Goal: Task Accomplishment & Management: Complete application form

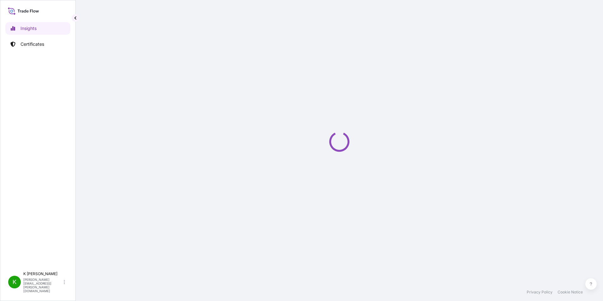
select select "2025"
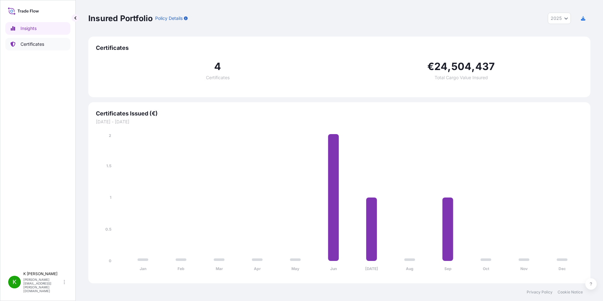
click at [37, 42] on p "Certificates" at bounding box center [33, 44] width 24 height 6
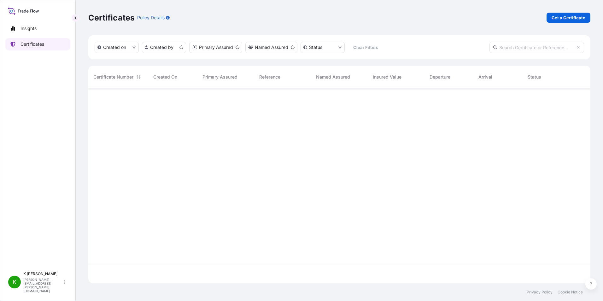
scroll to position [194, 498]
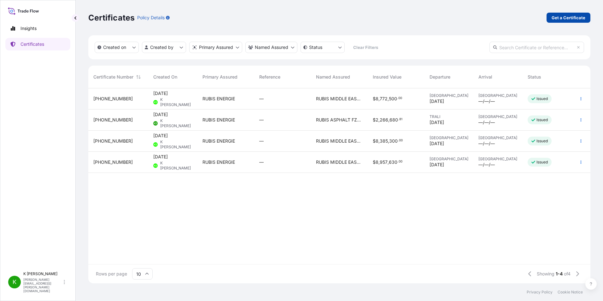
click at [577, 19] on p "Get a Certificate" at bounding box center [569, 18] width 34 height 6
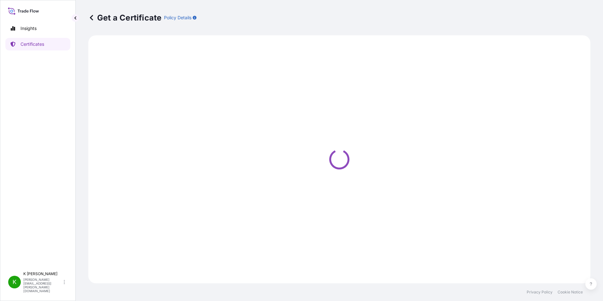
select select "Barge"
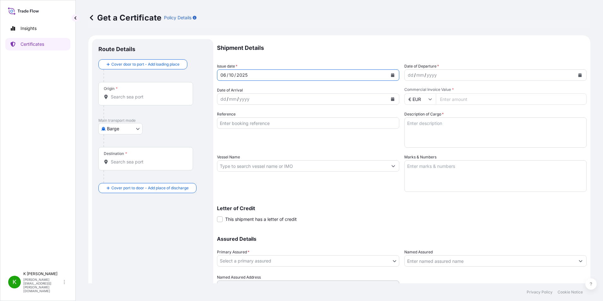
click at [224, 76] on div "06" at bounding box center [223, 75] width 7 height 8
click at [223, 76] on div "06" at bounding box center [223, 75] width 7 height 8
click at [226, 75] on div "06" at bounding box center [223, 75] width 7 height 8
drag, startPoint x: 226, startPoint y: 75, endPoint x: 255, endPoint y: 110, distance: 45.5
click at [226, 76] on div "06" at bounding box center [223, 75] width 7 height 8
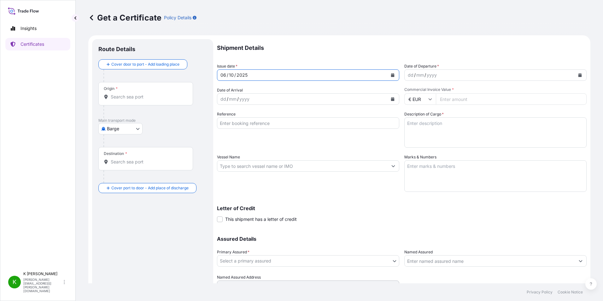
click at [391, 75] on icon "Calendar" at bounding box center [392, 75] width 3 height 4
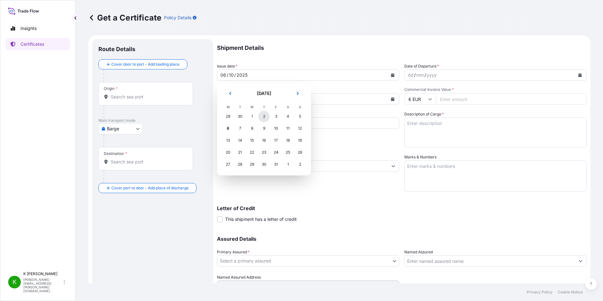
click at [265, 117] on div "2" at bounding box center [263, 116] width 11 height 11
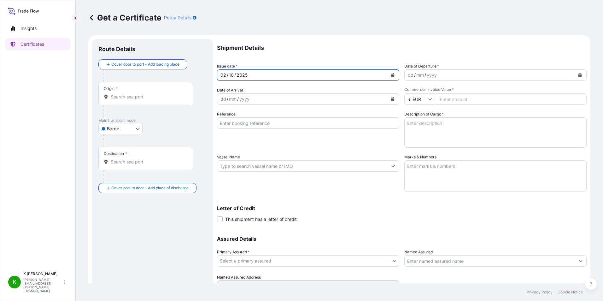
click at [147, 98] on input "Origin *" at bounding box center [148, 97] width 74 height 6
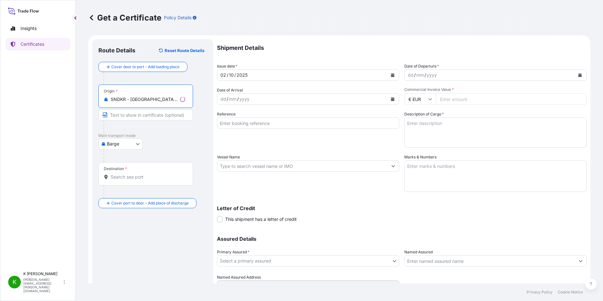
type input "SNDKR - Dakar, Senegal"
click at [135, 114] on input "Text to appear on certificate" at bounding box center [145, 114] width 95 height 11
type input "Dakar Port, Senegal"
click at [135, 144] on body "Insights Certificates K K Siddique k.siddique@rubis-ame.com Get a Certificate P…" at bounding box center [301, 150] width 603 height 301
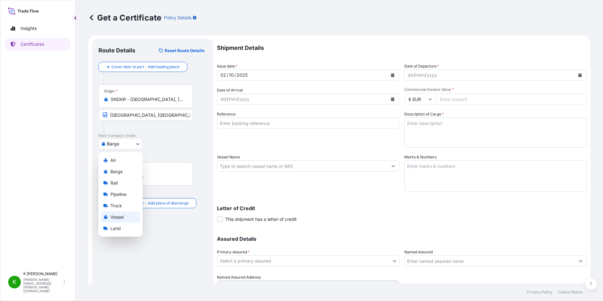
click at [122, 214] on span "Vessel" at bounding box center [116, 217] width 13 height 6
select select "Vessel"
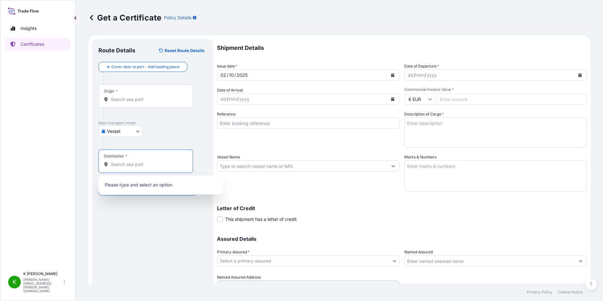
click at [141, 164] on input "Destination *" at bounding box center [148, 164] width 74 height 6
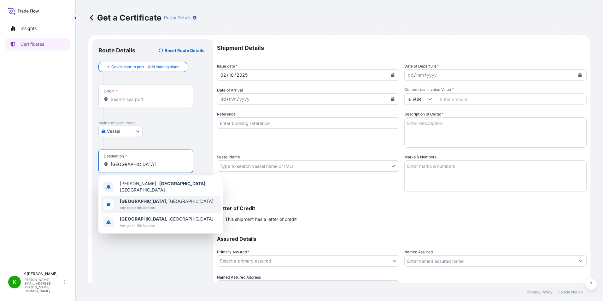
click at [136, 199] on span "Luanda , Angola" at bounding box center [167, 201] width 94 height 6
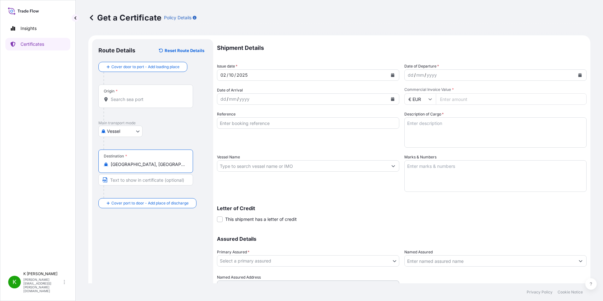
type input "Luanda, Angola"
click at [127, 177] on input "Text to appear on certificate" at bounding box center [145, 179] width 95 height 11
type input "LUANDA PORT, ANGOLA"
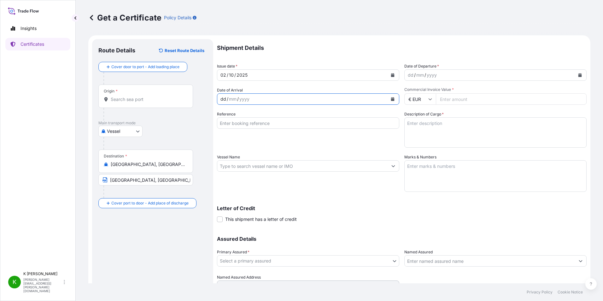
click at [259, 98] on div "dd / mm / yyyy" at bounding box center [302, 98] width 170 height 11
click at [245, 125] on input "Reference" at bounding box center [308, 122] width 182 height 11
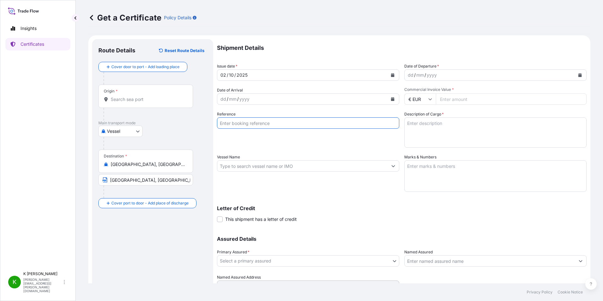
click at [237, 167] on input "Vessel Name" at bounding box center [302, 165] width 170 height 11
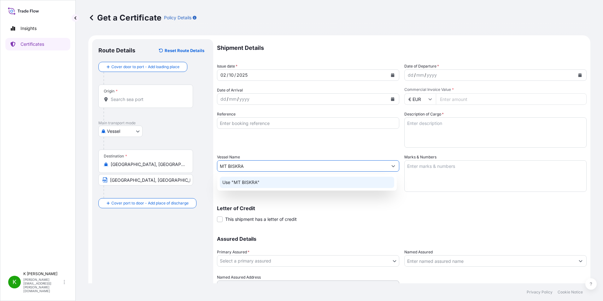
click at [249, 181] on p "Use "MT BISKRA"" at bounding box center [240, 182] width 37 height 6
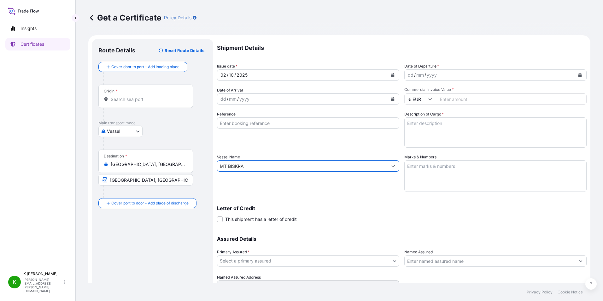
type input "MT BISKRA"
click at [407, 74] on div "dd" at bounding box center [410, 75] width 7 height 8
click at [579, 75] on icon "Calendar" at bounding box center [580, 75] width 3 height 4
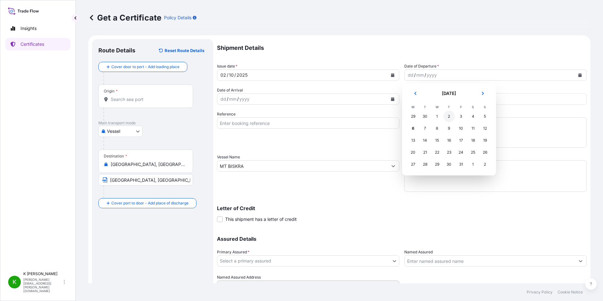
click at [447, 117] on div "2" at bounding box center [449, 116] width 11 height 11
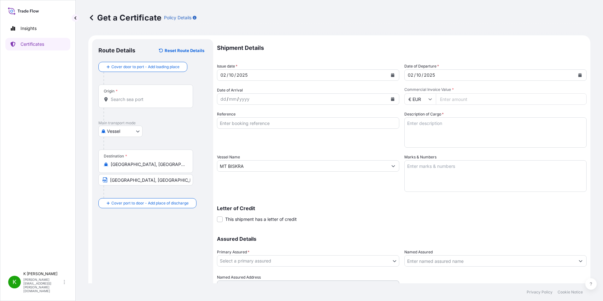
click at [422, 99] on input "€ EUR" at bounding box center [421, 98] width 32 height 11
click at [417, 143] on div "$ USD" at bounding box center [418, 143] width 27 height 12
type input "$ USD"
click at [471, 97] on input "Commercial Invoice Value *" at bounding box center [511, 98] width 151 height 11
type input "2640000"
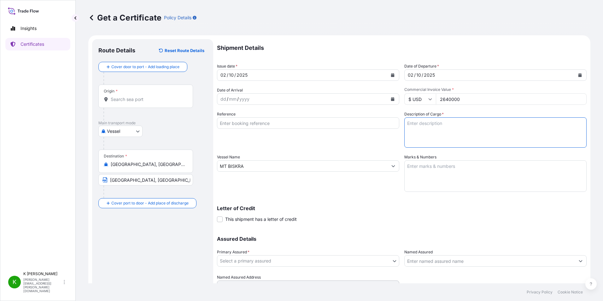
click at [437, 128] on textarea "Description of Cargo *" at bounding box center [496, 132] width 182 height 30
paste textarea "/A01.99/ + BETUME GRADE AS INVOICE NO.PI202508004, DD 06/08/2025, DU NO. 202508…"
type textarea "/A01.99/ + BETUME GRADE AS INVOICE NO.PI202508004, DD 06/08/2025, DU NO. 202508…"
click at [488, 174] on textarea "Marks & Numbers" at bounding box center [496, 176] width 182 height 32
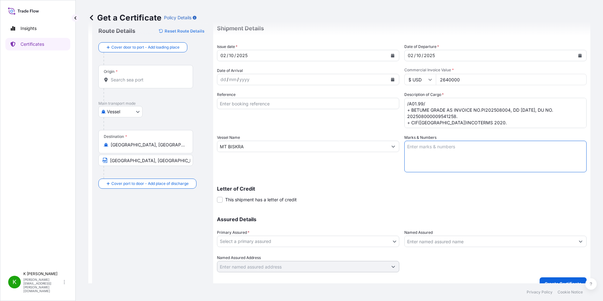
scroll to position [30, 0]
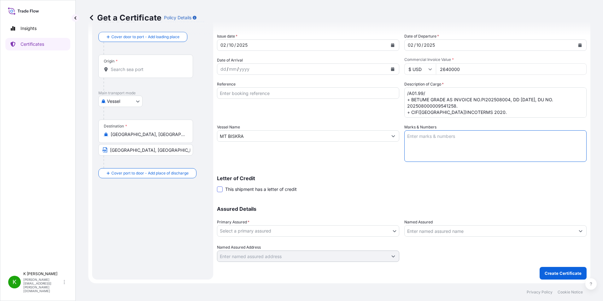
click at [222, 190] on span at bounding box center [220, 190] width 6 height 6
click at [217, 186] on input "This shipment has a letter of credit" at bounding box center [217, 186] width 0 height 0
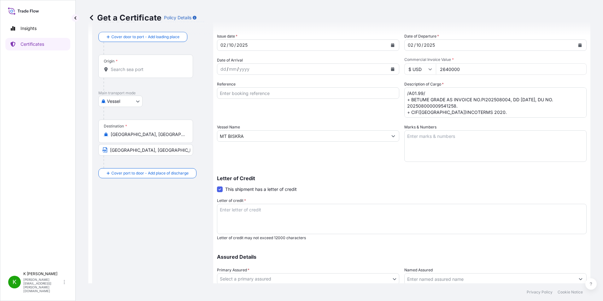
click at [310, 224] on textarea "Letter of credit *" at bounding box center [402, 219] width 370 height 30
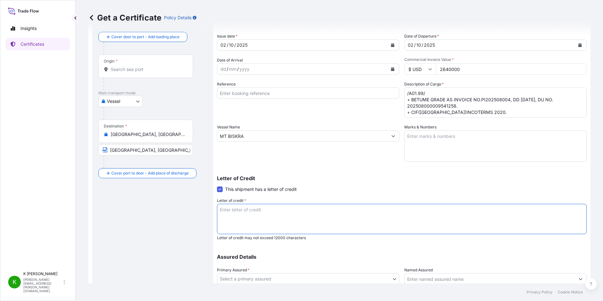
paste textarea "Documentary Credit Number CDIM25700578"
click at [287, 201] on div "Letter of credit * Documentary Credit Number CDIM25700578 Letter of credit may …" at bounding box center [402, 219] width 370 height 43
click at [287, 207] on textarea "Documentary Credit Number CDIM25700578" at bounding box center [402, 219] width 370 height 30
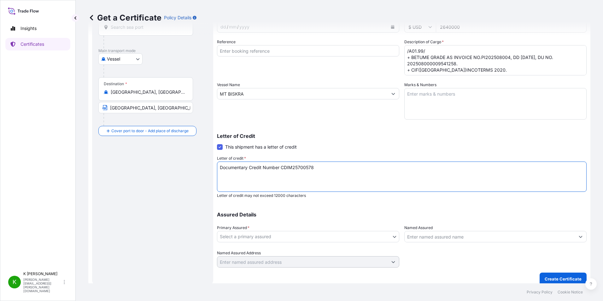
scroll to position [78, 0]
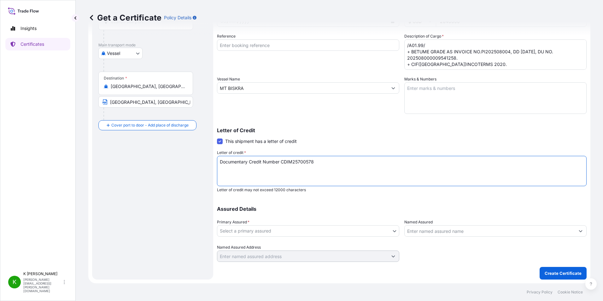
type textarea "Documentary Credit Number CDIM25700578"
click at [264, 231] on body "Insights Certificates K K Siddique k.siddique@rubis-ame.com Get a Certificate P…" at bounding box center [301, 150] width 603 height 301
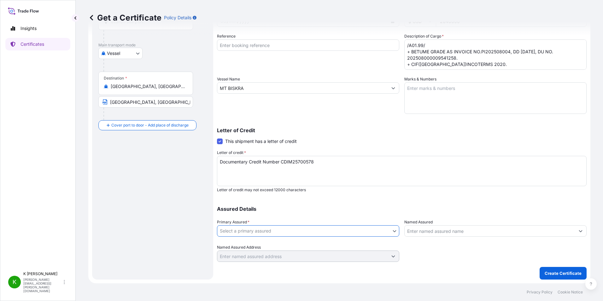
click at [454, 232] on input "Named Assured" at bounding box center [490, 230] width 170 height 11
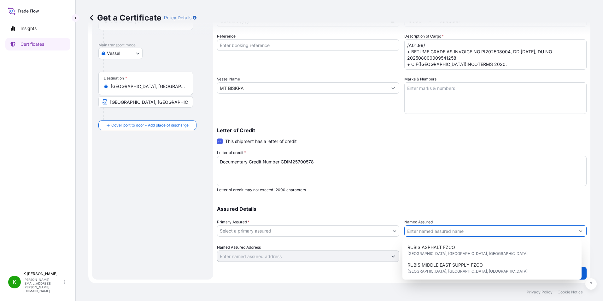
click at [458, 205] on div "Assured Details Primary Assured * Select a primary assured RUBIS ENERGIE Named …" at bounding box center [402, 230] width 370 height 63
click at [427, 229] on input "Named Assured" at bounding box center [490, 230] width 170 height 11
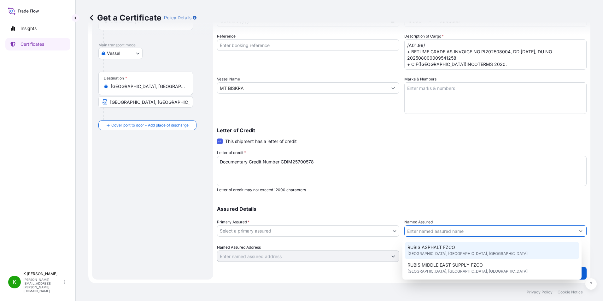
paste input "/SOIDA-INDUST DE DERIVADOS ASFALTIC /5000086800 /LUANDA DIST URBANO DE BAIRRO B…"
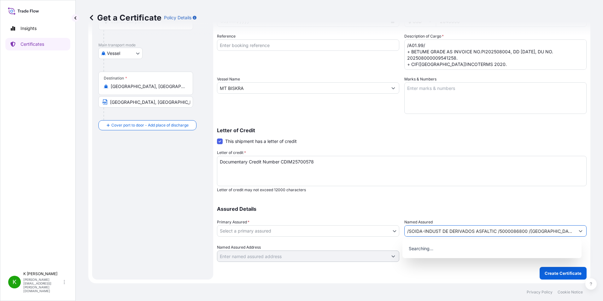
scroll to position [0, 113]
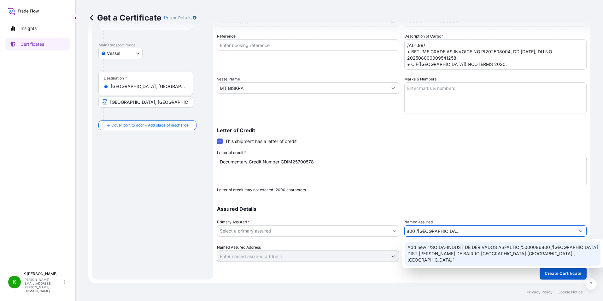
click at [468, 251] on span "Add new "/SOIDA-INDUST DE DERIVADOS ASFALTIC /5000086800 /LUANDA DIST URBANO DE…" at bounding box center [503, 253] width 191 height 19
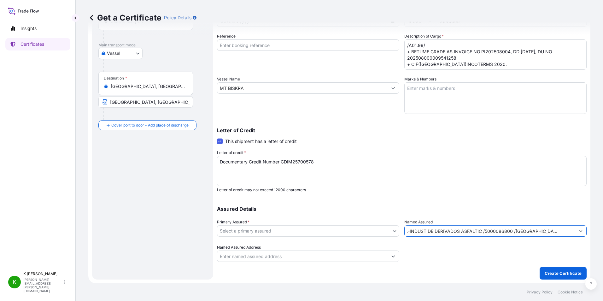
scroll to position [0, 0]
type input "/SOIDA-INDUST DE DERIVADOS ASFALTIC /5000086800 /LUANDA DIST URBANO DE BAIRRO B…"
click at [413, 248] on div at bounding box center [496, 253] width 182 height 18
click at [561, 275] on p "Create Certificate" at bounding box center [563, 273] width 37 height 6
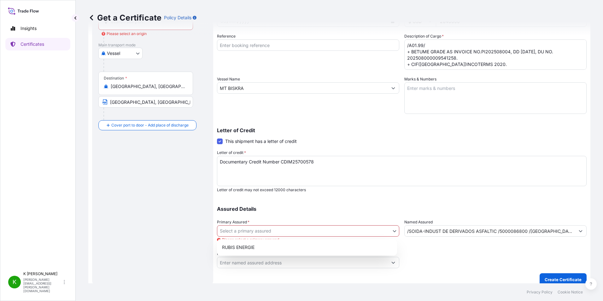
click at [276, 232] on body "Insights Certificates K K Siddique k.siddique@rubis-ame.com Get a Certificate P…" at bounding box center [301, 150] width 603 height 301
click at [293, 230] on body "Insights Certificates K K Siddique k.siddique@rubis-ame.com Get a Certificate P…" at bounding box center [301, 150] width 603 height 301
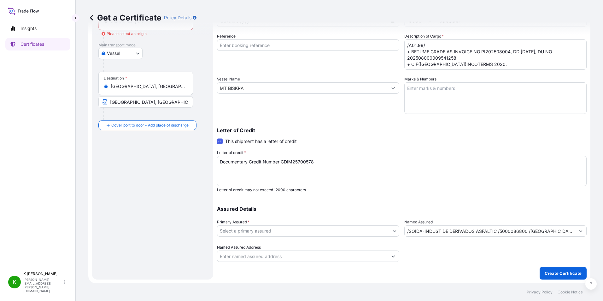
click at [466, 222] on div "Named Assured /SOIDA-INDUST DE DERIVADOS ASFALTIC /5000086800 /LUANDA DIST URBA…" at bounding box center [496, 228] width 182 height 18
click at [271, 229] on body "Insights Certificates K K Siddique k.siddique@rubis-ame.com Get a Certificate P…" at bounding box center [301, 150] width 603 height 301
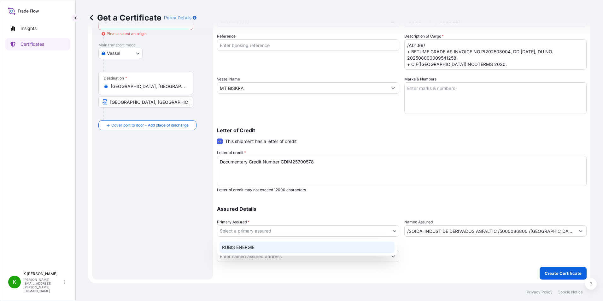
click at [235, 247] on div "RUBIS ENERGIE" at bounding box center [307, 247] width 175 height 11
select select "32162"
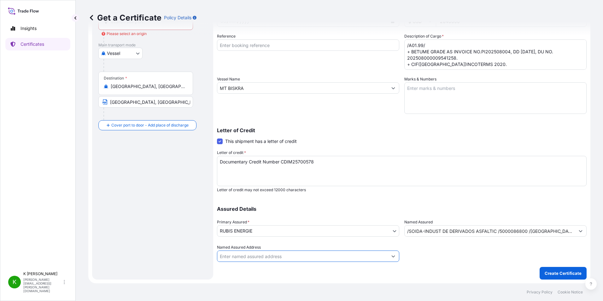
click at [281, 256] on input "Named Assured Address" at bounding box center [302, 256] width 170 height 11
paste input "TO ORDER OF BANCO DE FOMENTO ANGOLA"
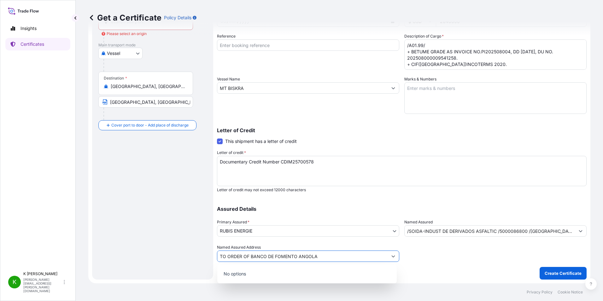
type input "TO ORDER OF BANCO DE FOMENTO ANGOLA"
click at [438, 261] on div at bounding box center [496, 253] width 182 height 18
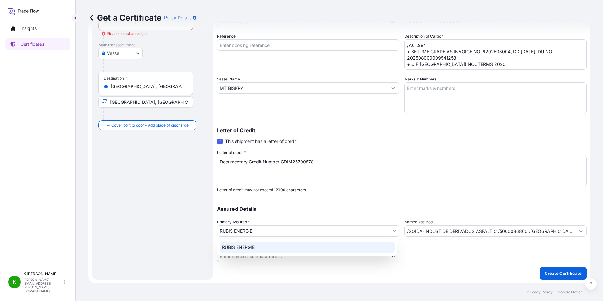
click at [275, 230] on body "0 options available. Insights Certificates K K Siddique k.siddique@rubis-ame.co…" at bounding box center [301, 150] width 603 height 301
click at [248, 233] on body "Insights Certificates K K Siddique k.siddique@rubis-ame.com Get a Certificate P…" at bounding box center [301, 150] width 603 height 301
click at [507, 233] on input "/SOIDA-INDUST DE DERIVADOS ASFALTIC /5000086800 /LUANDA DIST URBANO DE BAIRRO B…" at bounding box center [490, 230] width 170 height 11
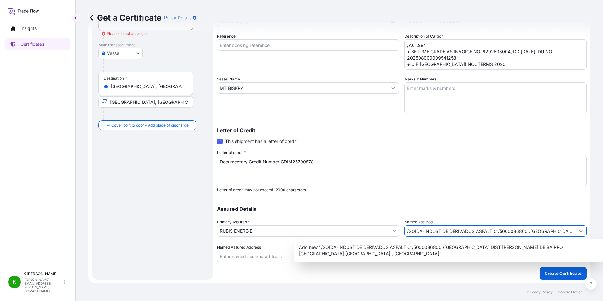
click at [507, 233] on input "/SOIDA-INDUST DE DERIVADOS ASFALTIC /5000086800 /LUANDA DIST URBANO DE BAIRRO B…" at bounding box center [490, 230] width 170 height 11
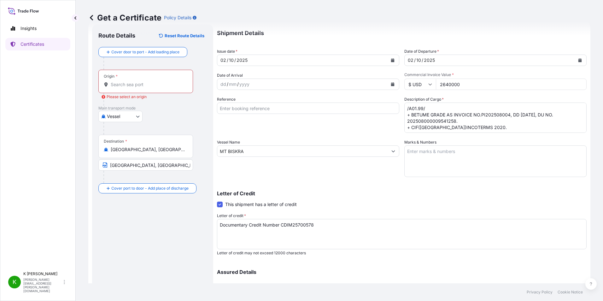
scroll to position [0, 0]
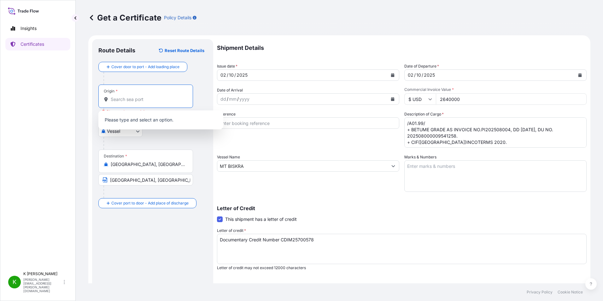
click at [133, 102] on input "Origin * Please select an origin" at bounding box center [148, 99] width 74 height 6
click at [183, 146] on div at bounding box center [156, 143] width 104 height 13
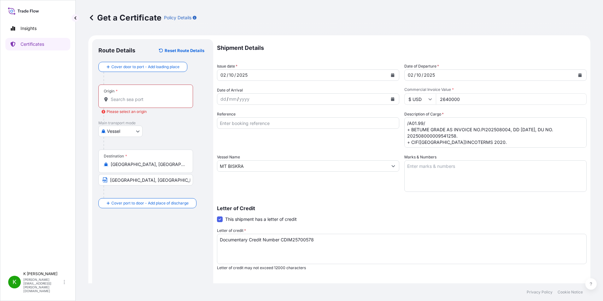
click at [136, 98] on input "Origin * Please select an origin" at bounding box center [148, 99] width 74 height 6
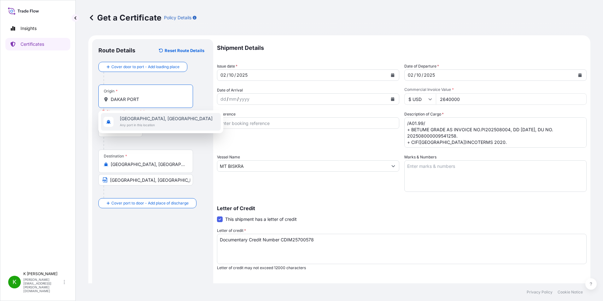
click at [133, 120] on span "Dakar, Senegal" at bounding box center [166, 119] width 93 height 6
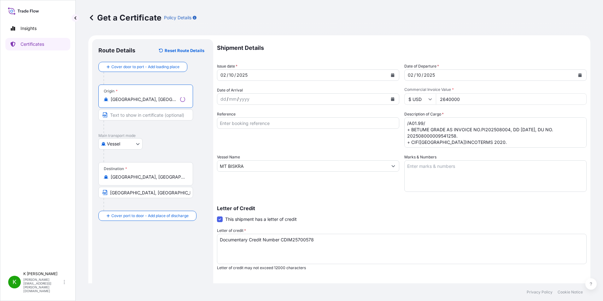
type input "Dakar, Senegal"
click at [191, 153] on div at bounding box center [156, 156] width 104 height 13
click at [151, 116] on input "Text to appear on certificate" at bounding box center [145, 114] width 95 height 11
type input "DAKAR PORT , SENEGAL"
click at [399, 217] on div "Letter of Credit This shipment has a letter of credit Letter of credit * Docume…" at bounding box center [402, 238] width 370 height 65
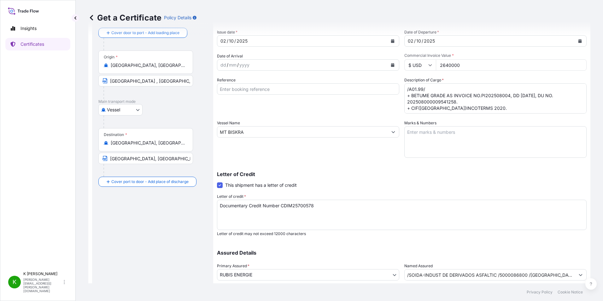
scroll to position [78, 0]
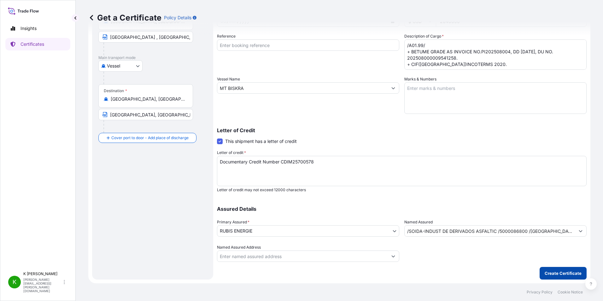
click at [557, 273] on p "Create Certificate" at bounding box center [563, 273] width 37 height 6
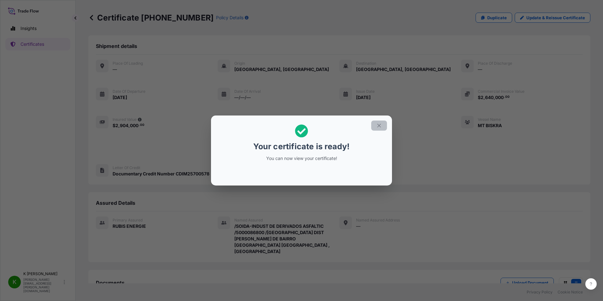
click at [379, 125] on icon "button" at bounding box center [379, 126] width 6 height 6
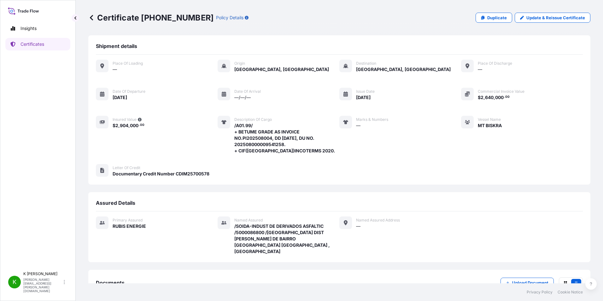
click at [358, 225] on span "—" at bounding box center [358, 226] width 4 height 6
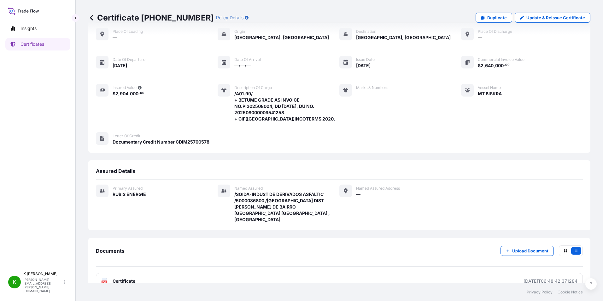
scroll to position [33, 0]
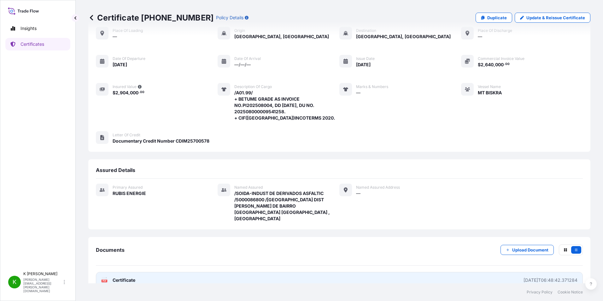
click at [117, 277] on span "Certificate" at bounding box center [124, 280] width 23 height 6
